Goal: Check status: Check status

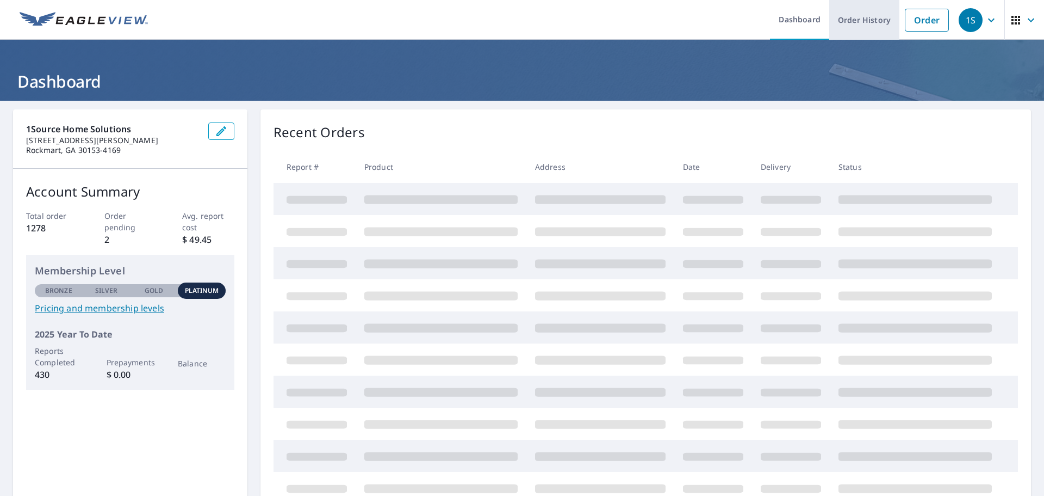
click at [831, 21] on link "Order History" at bounding box center [865, 20] width 70 height 40
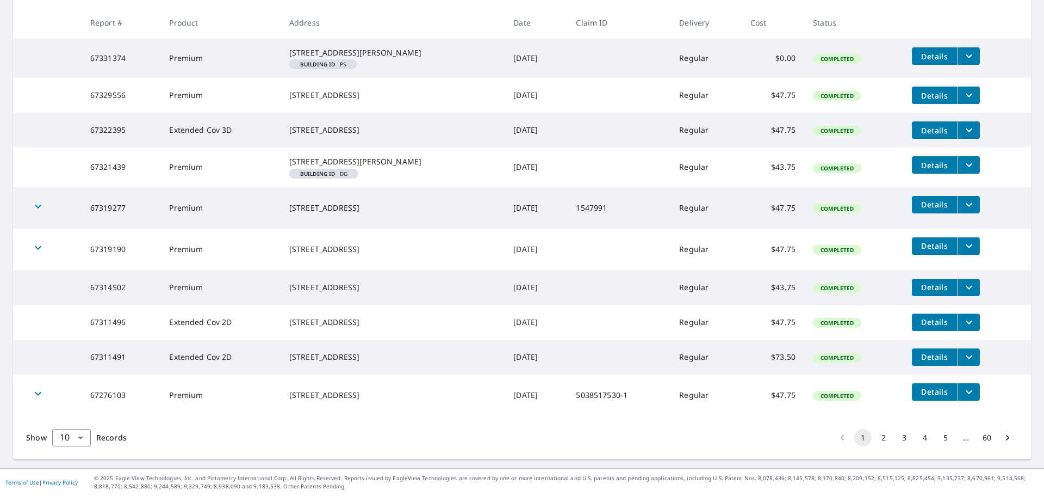
scroll to position [246, 0]
drag, startPoint x: 287, startPoint y: 344, endPoint x: 392, endPoint y: 341, distance: 105.1
click at [392, 341] on td "[STREET_ADDRESS]" at bounding box center [393, 356] width 224 height 35
copy div "[STREET_ADDRESS]"
drag, startPoint x: 286, startPoint y: 307, endPoint x: 372, endPoint y: 311, distance: 86.5
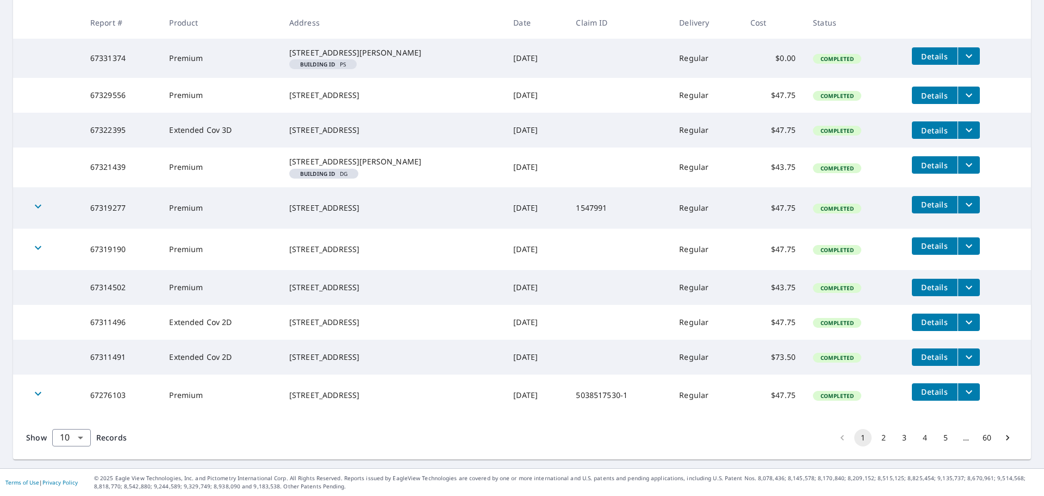
click at [372, 311] on td "[STREET_ADDRESS]" at bounding box center [393, 322] width 224 height 35
copy div "[STREET_ADDRESS]"
drag, startPoint x: 294, startPoint y: 270, endPoint x: 353, endPoint y: 269, distance: 58.7
click at [353, 282] on div "[STREET_ADDRESS]" at bounding box center [392, 287] width 207 height 11
copy div "[STREET_ADDRESS]"
